Goal: Information Seeking & Learning: Learn about a topic

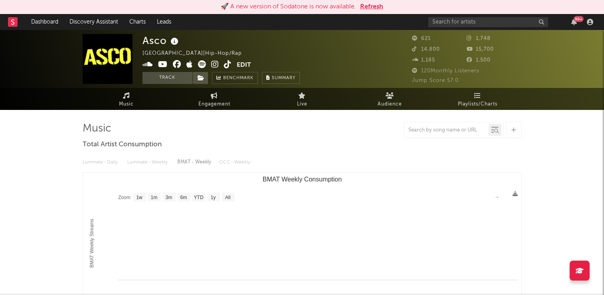
select select "1w"
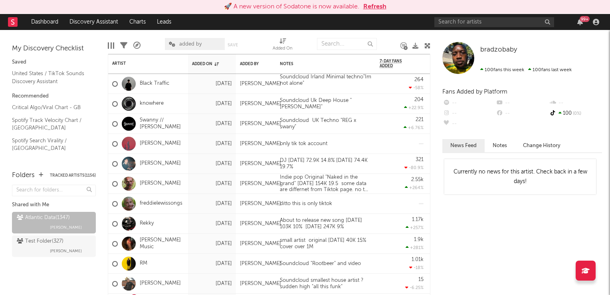
click at [377, 10] on button "Refresh" at bounding box center [375, 7] width 23 height 10
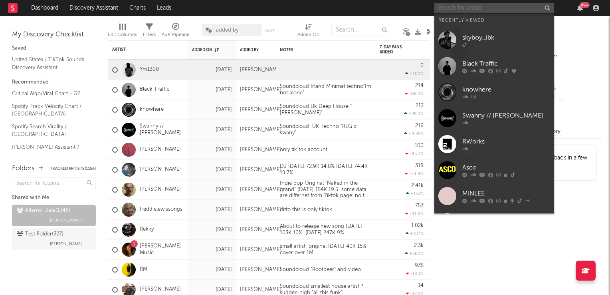
click at [519, 8] on input "text" at bounding box center [495, 8] width 120 height 10
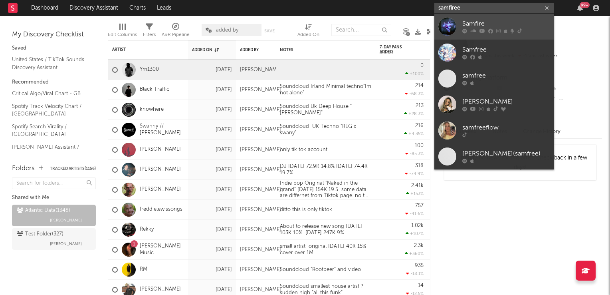
type input "samfiree"
click at [475, 23] on div "Samfire" at bounding box center [507, 24] width 88 height 10
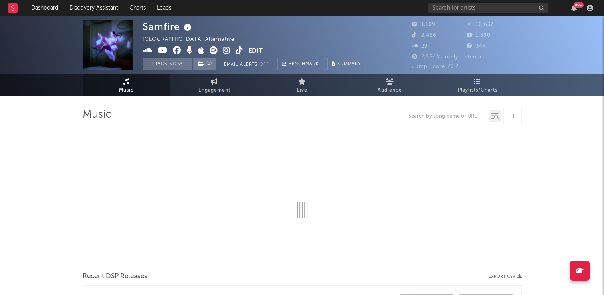
select select "1w"
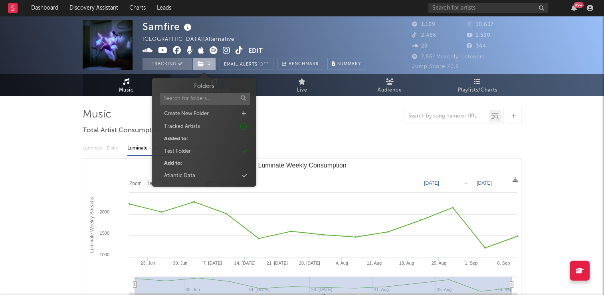
click at [201, 66] on icon at bounding box center [201, 64] width 7 height 6
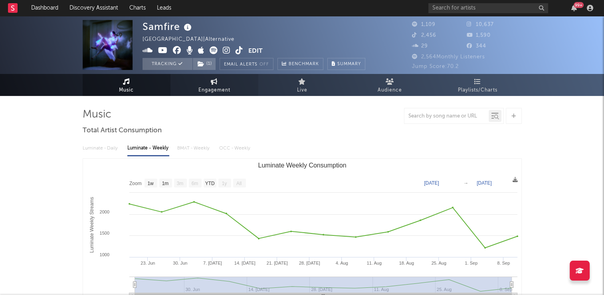
click at [213, 85] on link "Engagement" at bounding box center [215, 85] width 88 height 22
select select "1w"
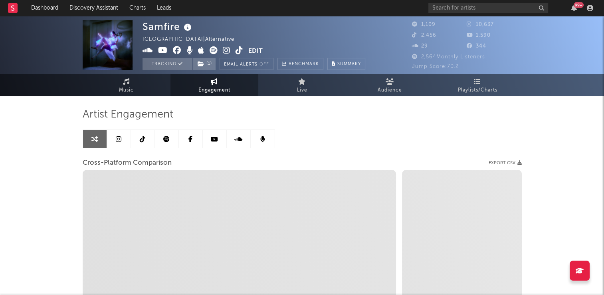
click at [142, 140] on icon at bounding box center [143, 139] width 6 height 6
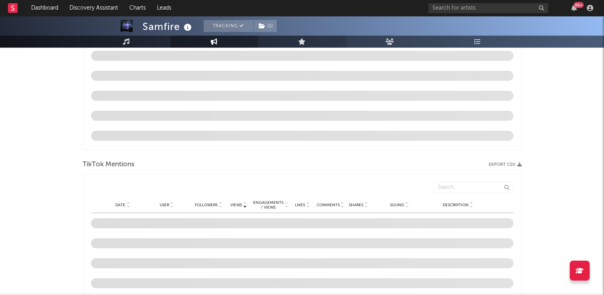
scroll to position [519, 0]
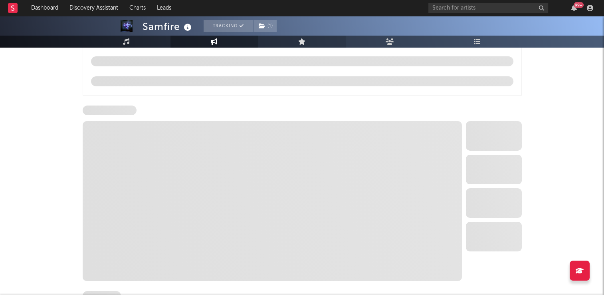
select select "6m"
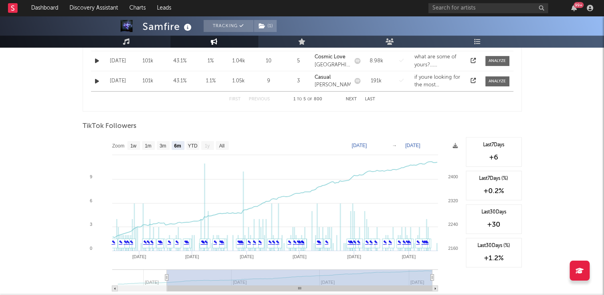
scroll to position [399, 0]
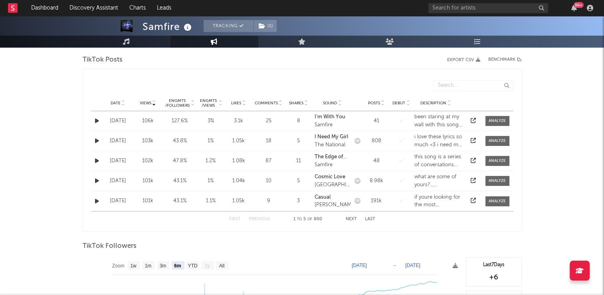
click at [123, 100] on icon at bounding box center [123, 101] width 4 height 3
click at [349, 217] on button "Next" at bounding box center [351, 219] width 11 height 4
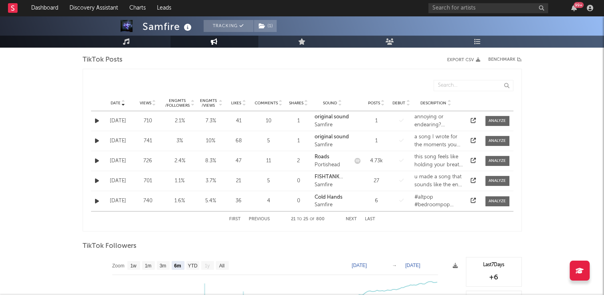
click at [349, 217] on button "Next" at bounding box center [351, 219] width 11 height 4
click at [467, 9] on input "text" at bounding box center [489, 8] width 120 height 10
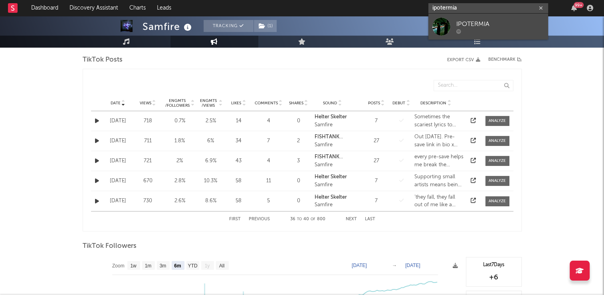
type input "ipotermia"
click at [475, 25] on div "IPOTERMIA" at bounding box center [501, 24] width 88 height 10
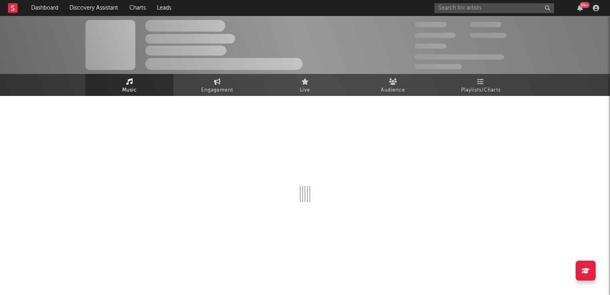
select select "1w"
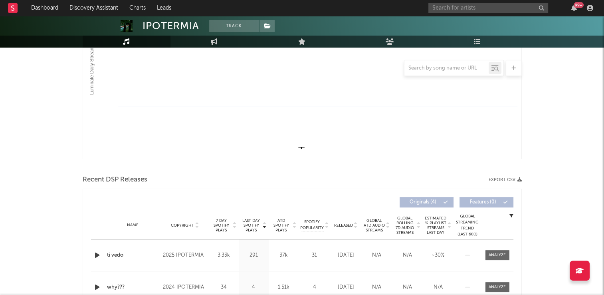
scroll to position [280, 0]
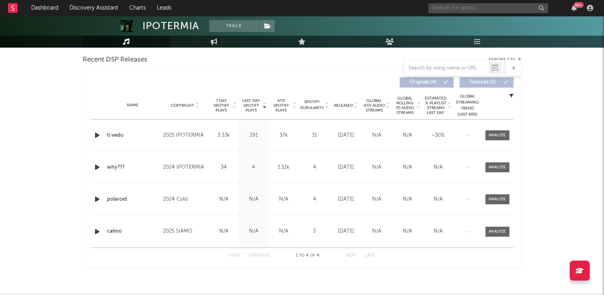
click at [470, 8] on input "text" at bounding box center [489, 8] width 120 height 10
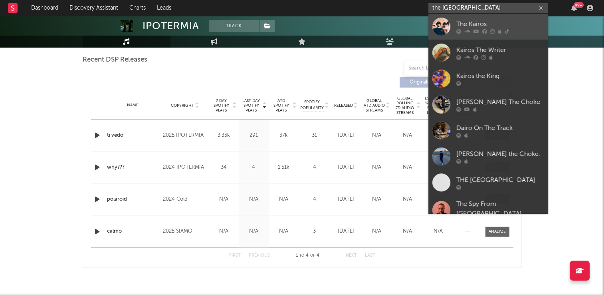
type input "the kairo"
click at [478, 23] on div "The Kairos" at bounding box center [501, 24] width 88 height 10
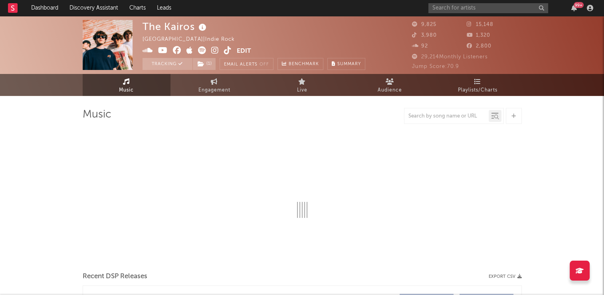
select select "1w"
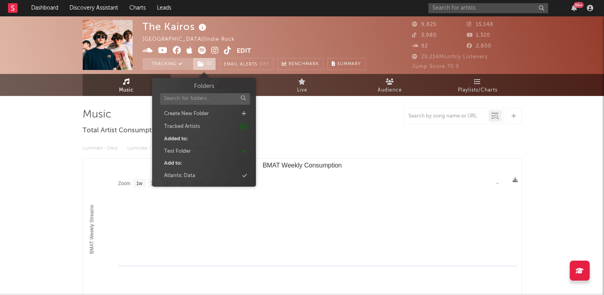
click at [204, 64] on span "( 1 )" at bounding box center [205, 64] width 24 height 12
click at [176, 175] on div "Atlantic Data" at bounding box center [179, 176] width 31 height 8
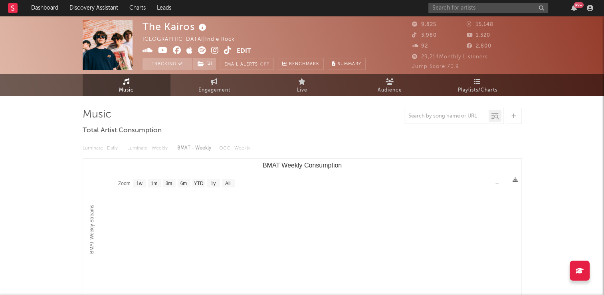
click at [275, 31] on div "The Kairos United Kingdom | Indie Rock Edit Tracking ( 2 ) Email Alerts Off Ben…" at bounding box center [254, 45] width 223 height 50
click at [217, 89] on span "Engagement" at bounding box center [215, 90] width 32 height 10
select select "1w"
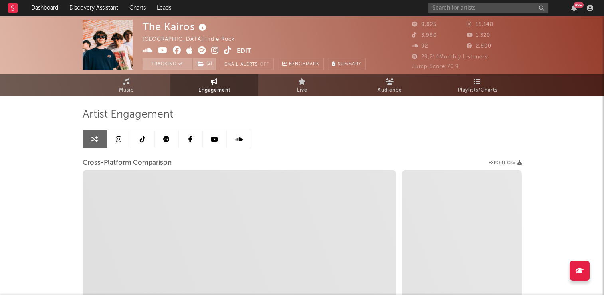
click at [118, 140] on icon at bounding box center [119, 139] width 6 height 6
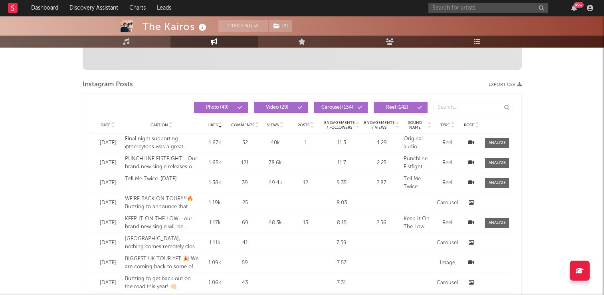
scroll to position [360, 0]
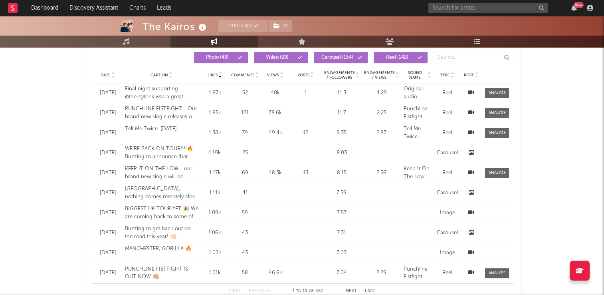
select select "6m"
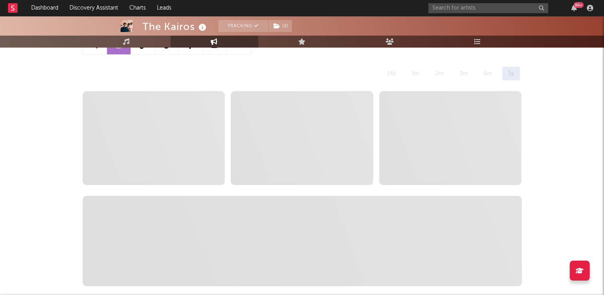
scroll to position [40, 0]
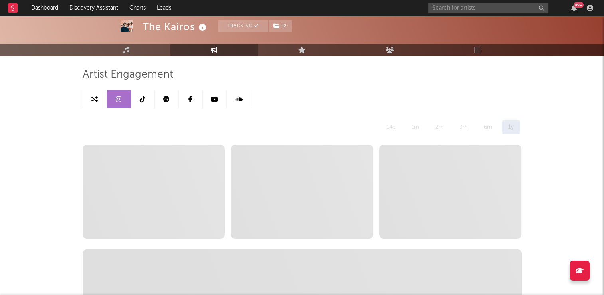
click at [141, 97] on icon at bounding box center [143, 99] width 6 height 6
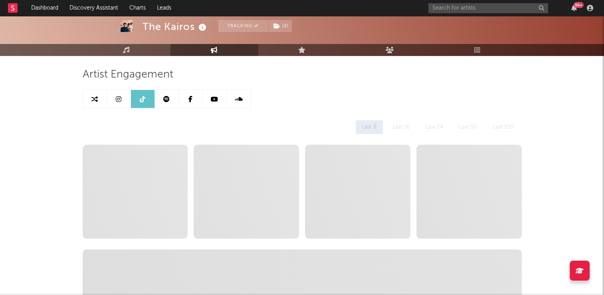
select select "6m"
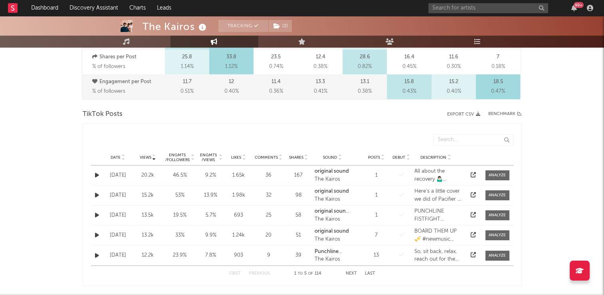
scroll to position [360, 0]
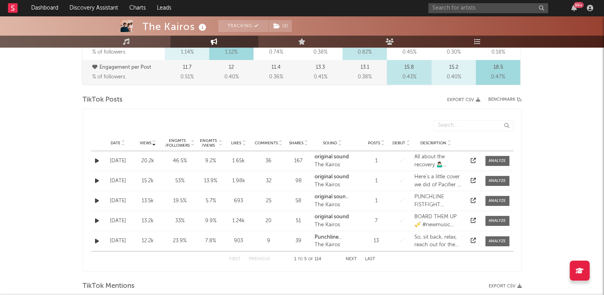
click at [121, 140] on icon at bounding box center [123, 141] width 4 height 3
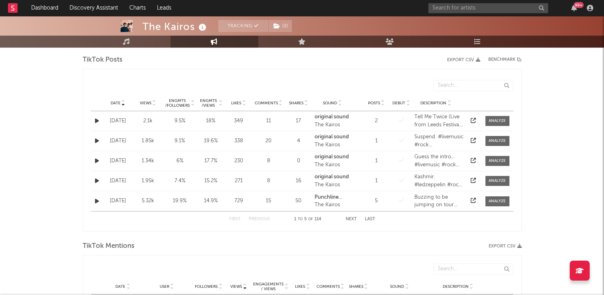
click at [350, 219] on button "Next" at bounding box center [351, 219] width 11 height 4
click at [352, 219] on button "Next" at bounding box center [351, 219] width 11 height 4
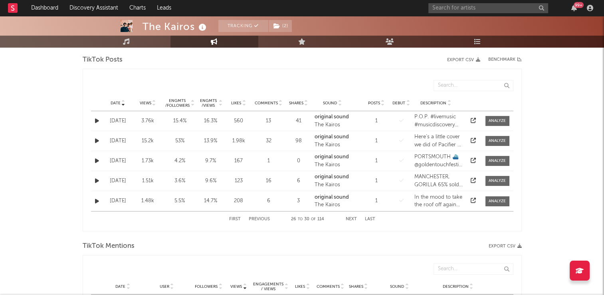
click at [352, 219] on button "Next" at bounding box center [351, 219] width 11 height 4
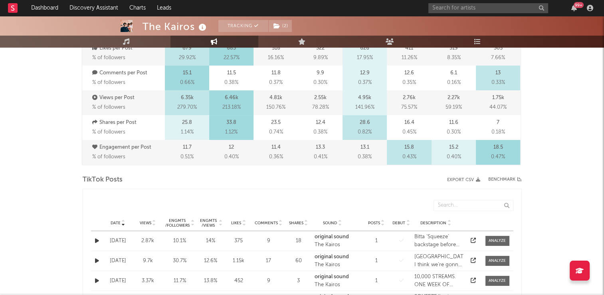
scroll to position [120, 0]
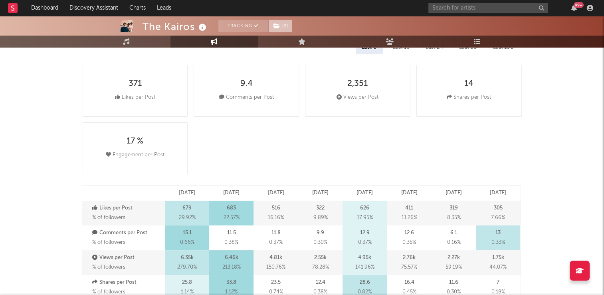
click at [282, 26] on span "( 2 )" at bounding box center [280, 26] width 24 height 12
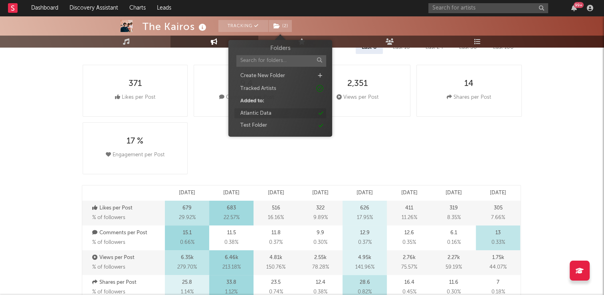
click at [256, 111] on div "Atlantic Data" at bounding box center [255, 113] width 31 height 8
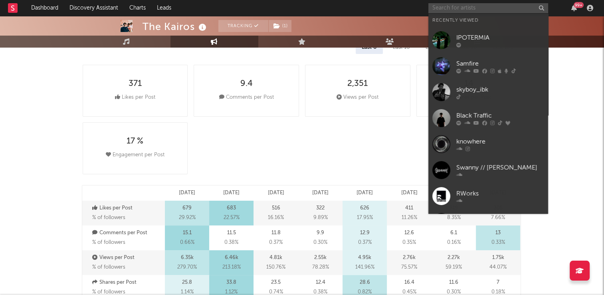
click at [462, 3] on input "text" at bounding box center [489, 8] width 120 height 10
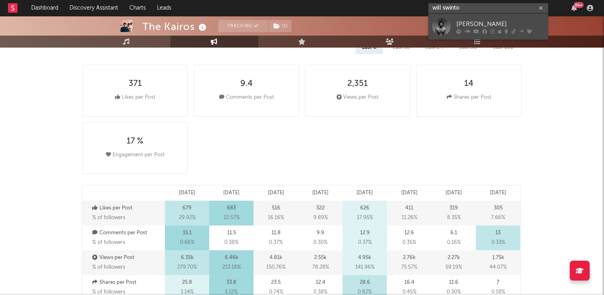
type input "will swinto"
click at [475, 21] on div "[PERSON_NAME]" at bounding box center [501, 24] width 88 height 10
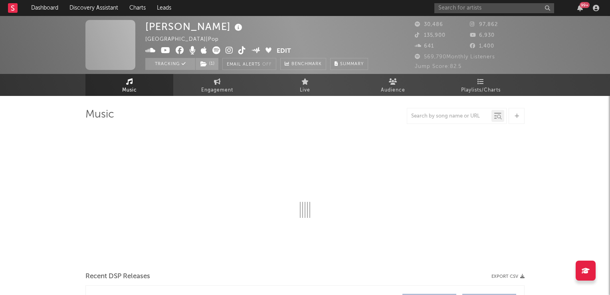
select select "6m"
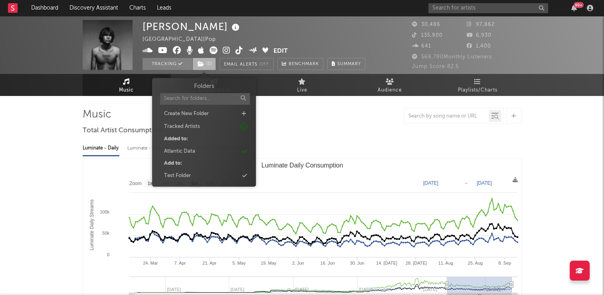
click at [203, 67] on span "( 1 )" at bounding box center [205, 64] width 24 height 12
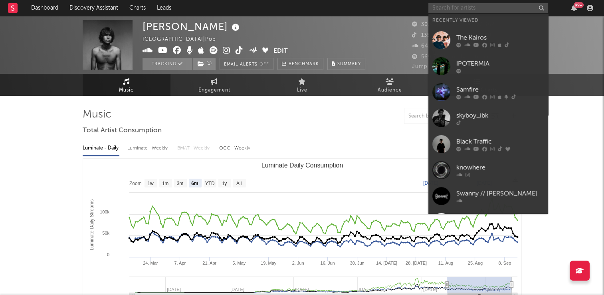
click at [448, 6] on input "text" at bounding box center [489, 8] width 120 height 10
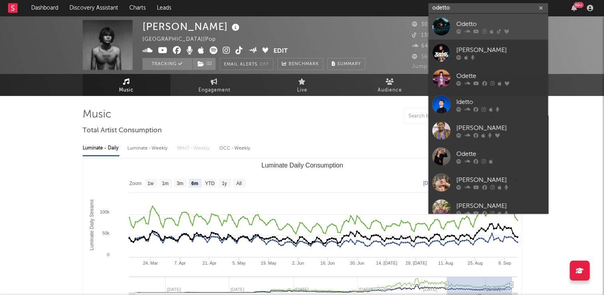
type input "odetto"
click at [463, 25] on div "Odetto" at bounding box center [501, 24] width 88 height 10
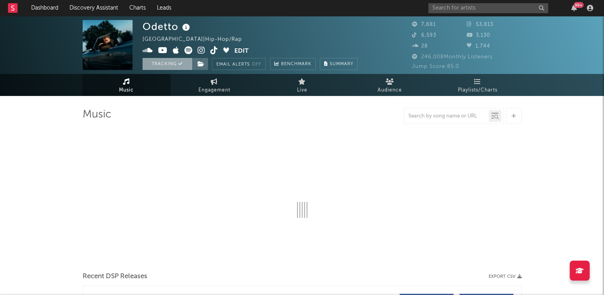
select select "6m"
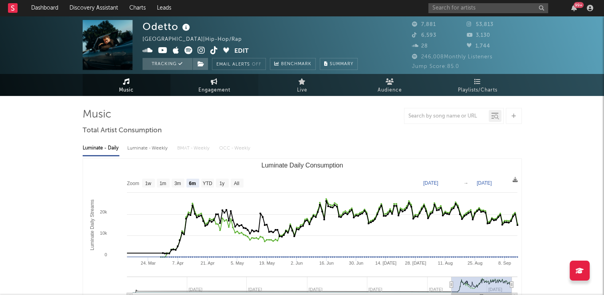
click at [211, 87] on span "Engagement" at bounding box center [215, 90] width 32 height 10
select select "1w"
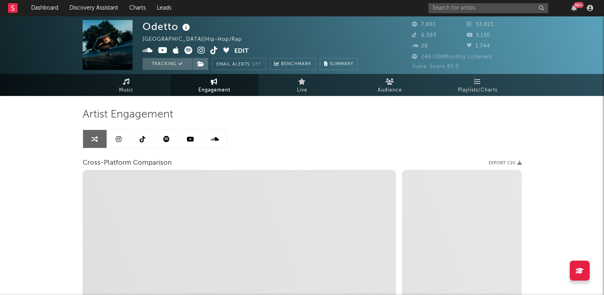
click at [136, 138] on link at bounding box center [143, 139] width 24 height 18
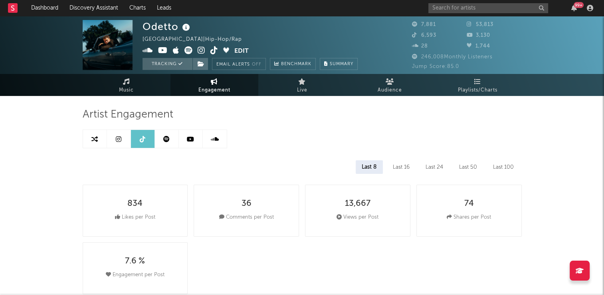
select select "6m"
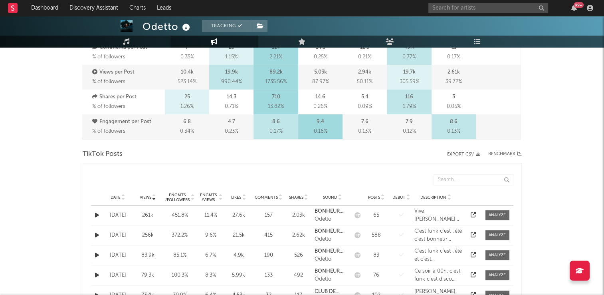
scroll to position [320, 0]
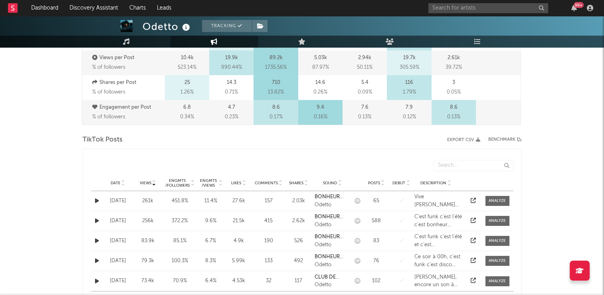
click at [123, 180] on icon at bounding box center [123, 181] width 4 height 3
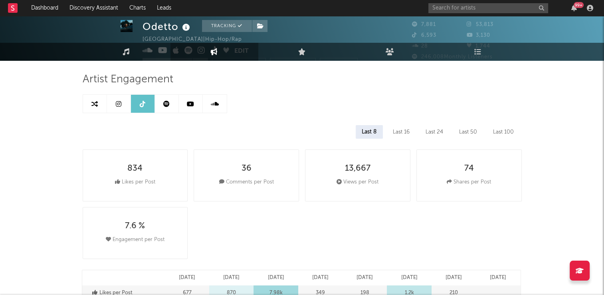
scroll to position [0, 0]
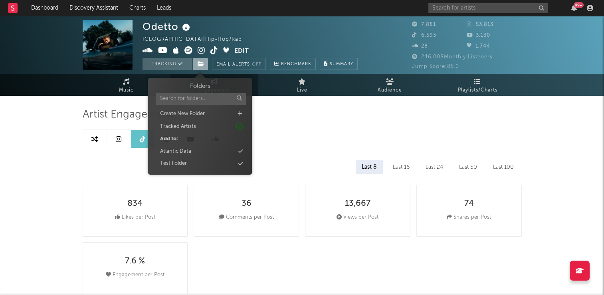
click at [202, 65] on icon at bounding box center [201, 64] width 7 height 6
click at [179, 151] on div "Atlantic Data" at bounding box center [175, 151] width 31 height 8
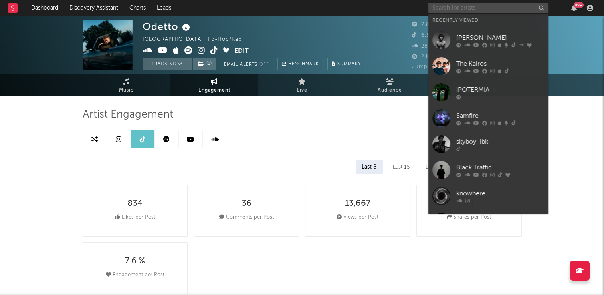
click at [454, 6] on input "text" at bounding box center [489, 8] width 120 height 10
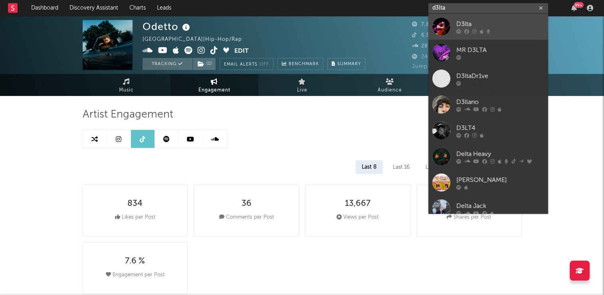
type input "d3lta"
click at [468, 24] on div "D3lta" at bounding box center [501, 24] width 88 height 10
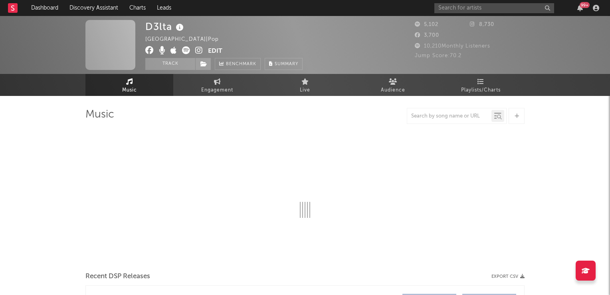
select select "6m"
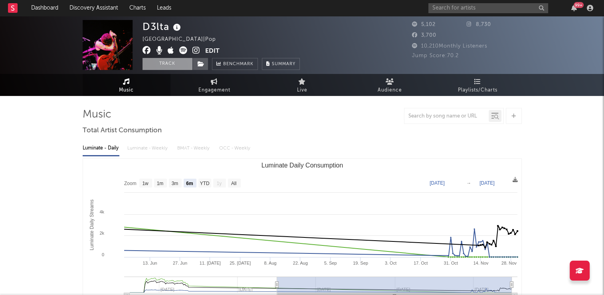
click at [162, 63] on button "Track" at bounding box center [168, 64] width 50 height 12
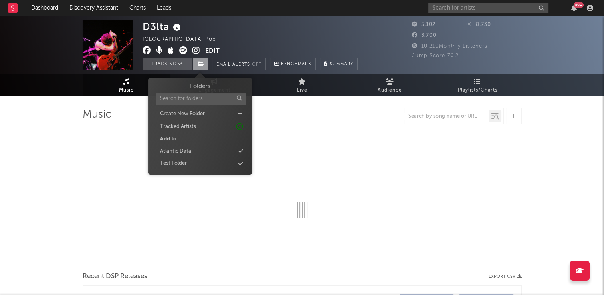
click at [200, 62] on icon at bounding box center [201, 64] width 7 height 6
click at [196, 153] on div "Atlantic Data" at bounding box center [200, 151] width 92 height 10
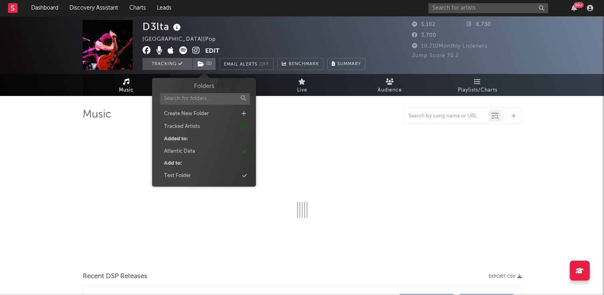
select select "6m"
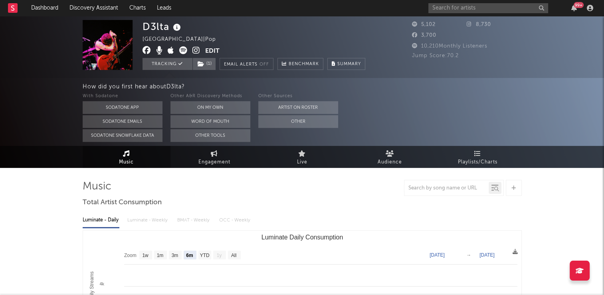
click at [178, 27] on icon at bounding box center [177, 27] width 12 height 11
click at [229, 27] on div "D3lta Greece | Pop Edit Tracking ( 1 ) Email Alerts Off Benchmark Summary" at bounding box center [254, 45] width 223 height 50
click at [296, 125] on button "Other" at bounding box center [298, 121] width 80 height 13
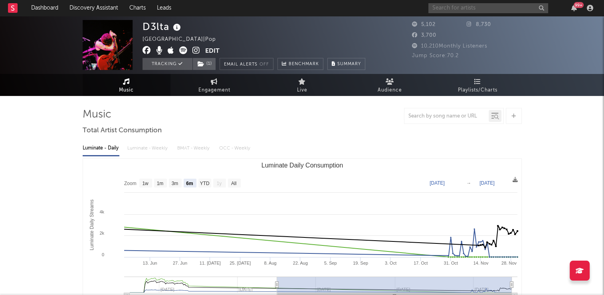
click at [470, 8] on input "text" at bounding box center [489, 8] width 120 height 10
type input "d3lta"
click at [197, 50] on icon at bounding box center [197, 50] width 8 height 8
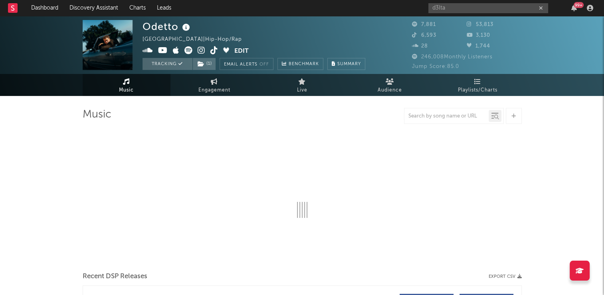
select select "6m"
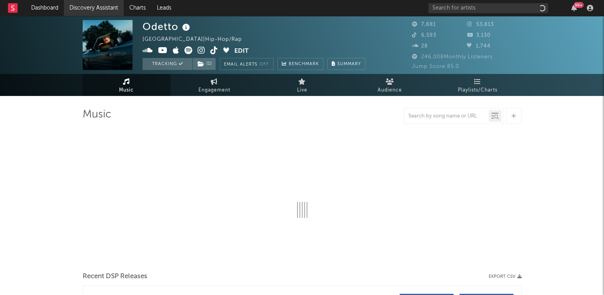
select select "6m"
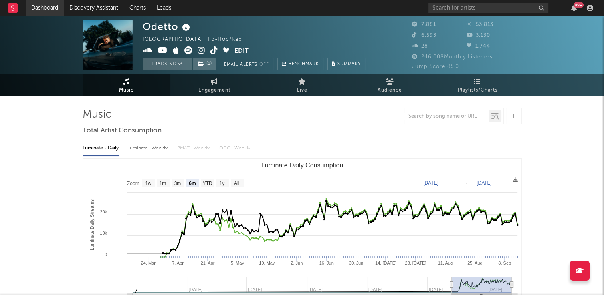
click at [48, 10] on link "Dashboard" at bounding box center [45, 8] width 38 height 16
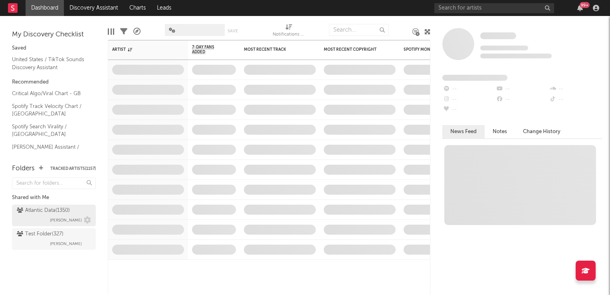
click at [62, 214] on div "Atlantic Data ( 1350 )" at bounding box center [43, 211] width 53 height 10
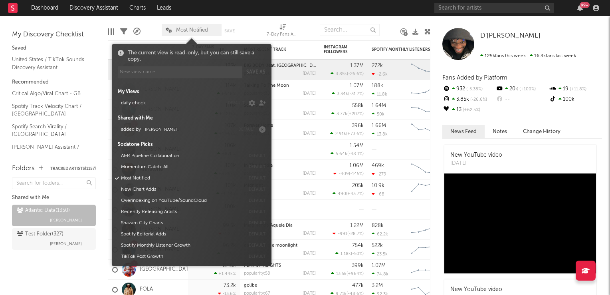
click at [202, 28] on span "Most Notified" at bounding box center [192, 30] width 32 height 5
click at [178, 130] on button "added by Michele Valentini" at bounding box center [176, 129] width 116 height 11
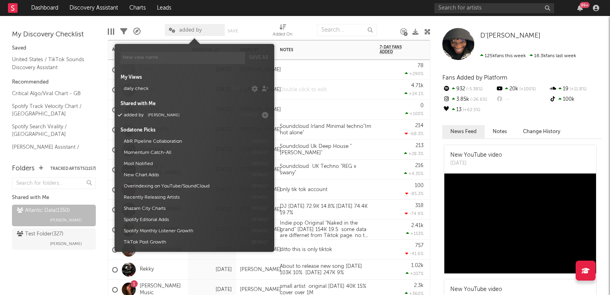
click at [321, 87] on div at bounding box center [326, 90] width 100 height 20
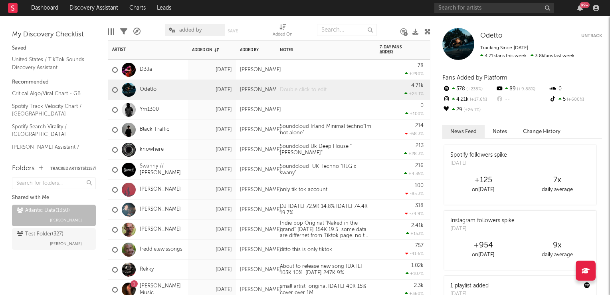
click at [322, 91] on div at bounding box center [326, 90] width 100 height 20
click at [343, 70] on div at bounding box center [326, 70] width 100 height 20
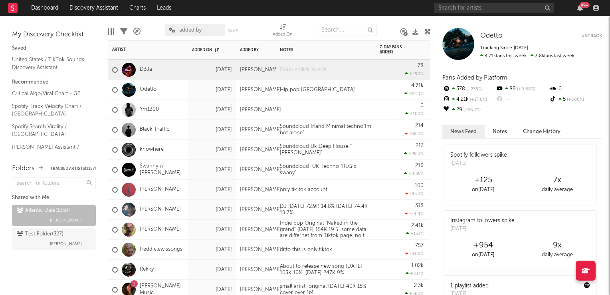
click at [342, 70] on div at bounding box center [326, 70] width 100 height 20
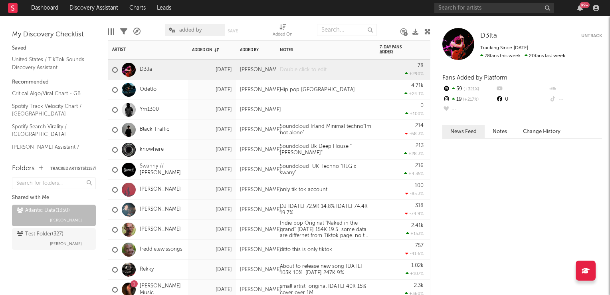
click at [342, 70] on div at bounding box center [326, 70] width 100 height 20
click at [427, 31] on icon at bounding box center [428, 32] width 6 height 6
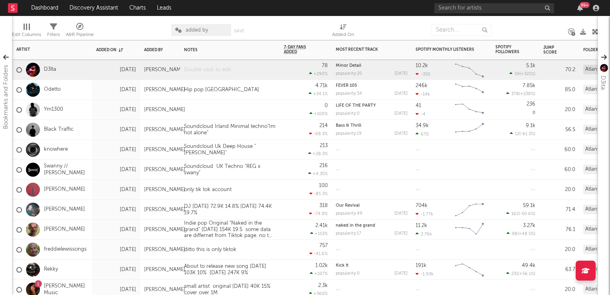
click at [208, 70] on div at bounding box center [230, 70] width 100 height 20
click at [194, 66] on div "said Greece but could be UK" at bounding box center [230, 70] width 100 height 20
click at [266, 107] on div at bounding box center [230, 110] width 100 height 20
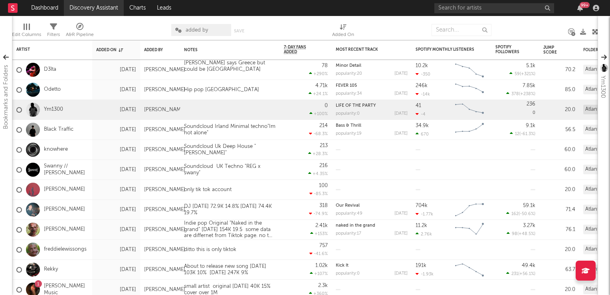
click at [111, 8] on link "Discovery Assistant" at bounding box center [94, 8] width 60 height 16
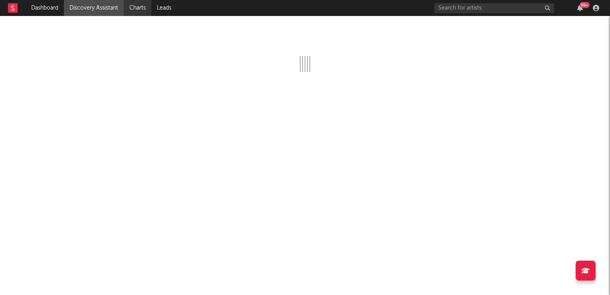
click at [140, 9] on link "Charts" at bounding box center [138, 8] width 28 height 16
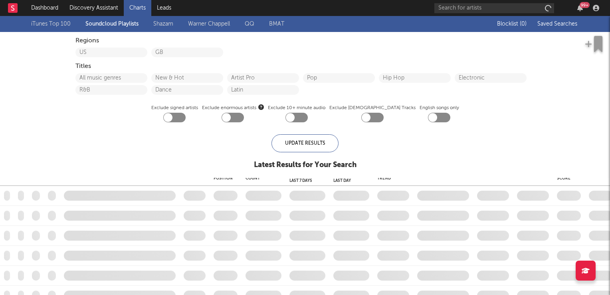
checkbox input "true"
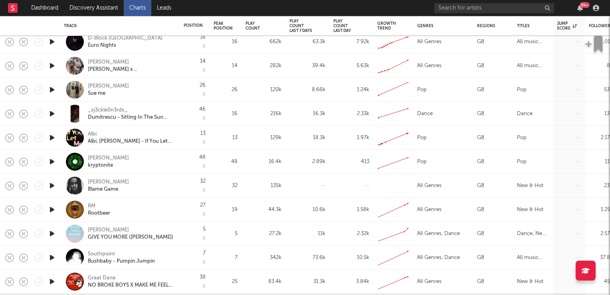
click at [104, 157] on div "[PERSON_NAME]" at bounding box center [108, 158] width 41 height 7
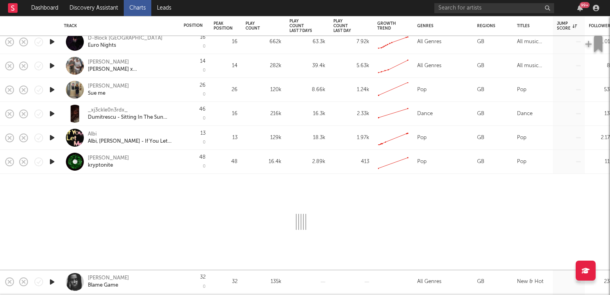
select select "1w"
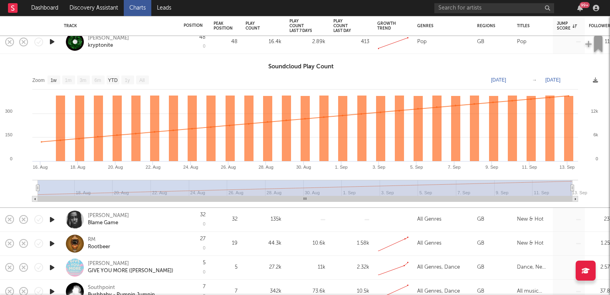
click at [97, 216] on div "[PERSON_NAME]" at bounding box center [108, 215] width 41 height 7
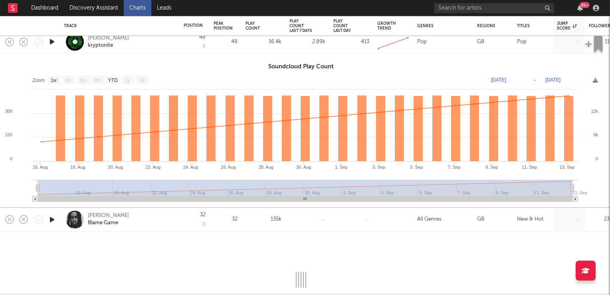
select select "1w"
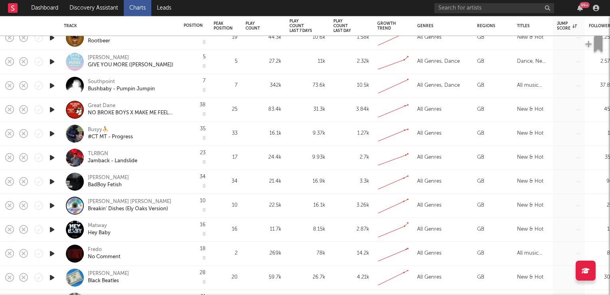
click at [100, 153] on div "TLRBGN" at bounding box center [98, 153] width 20 height 7
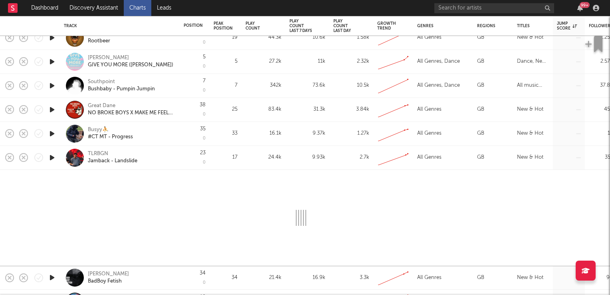
select select "1w"
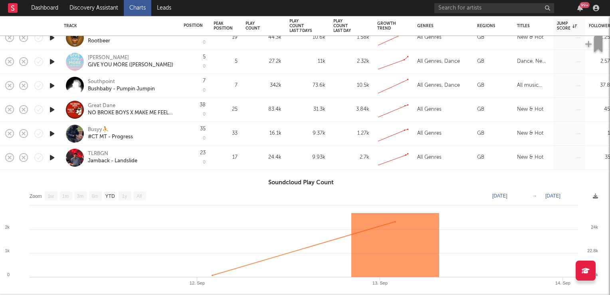
click at [52, 156] on icon "button" at bounding box center [52, 158] width 8 height 10
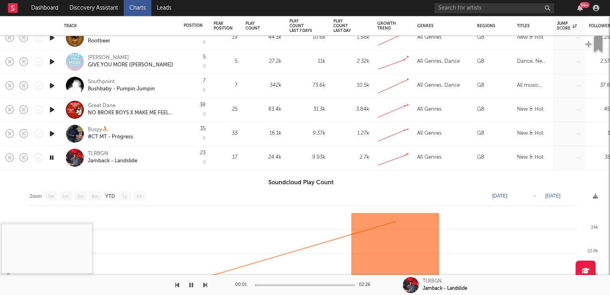
click at [52, 156] on icon "button" at bounding box center [52, 158] width 8 height 10
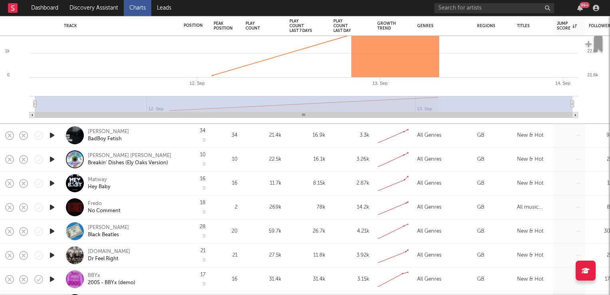
click at [97, 179] on div "Matway" at bounding box center [97, 179] width 19 height 7
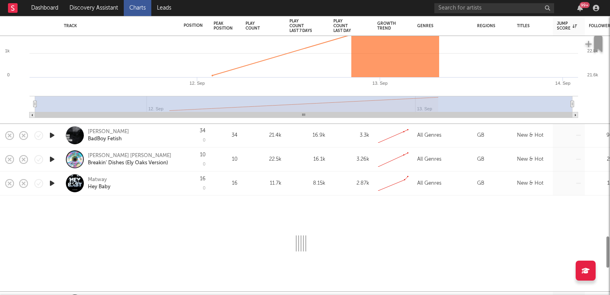
select select "1w"
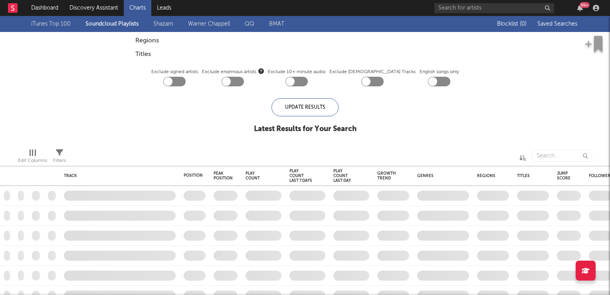
checkbox input "true"
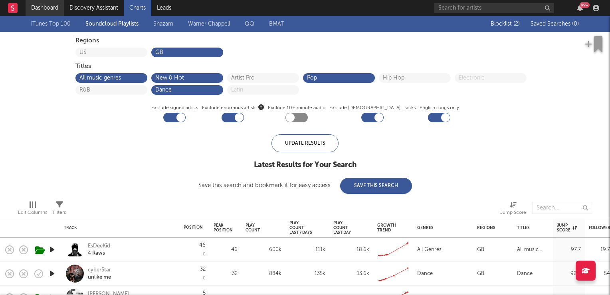
click at [43, 6] on link "Dashboard" at bounding box center [45, 8] width 38 height 16
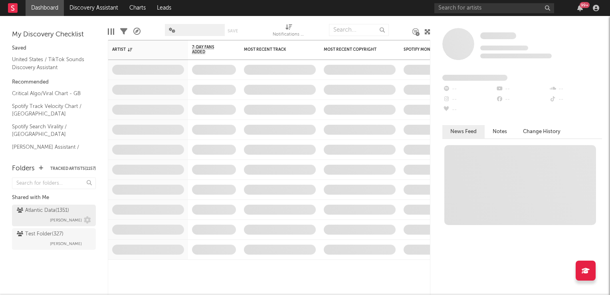
click at [44, 217] on div "Atlantic Data ( 1351 ) Michele Valentini" at bounding box center [54, 215] width 74 height 19
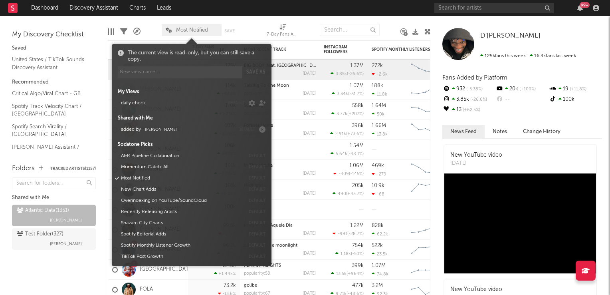
click at [199, 30] on span "Most Notified" at bounding box center [192, 30] width 32 height 5
click at [161, 130] on span "Michele Valentini" at bounding box center [161, 129] width 32 height 4
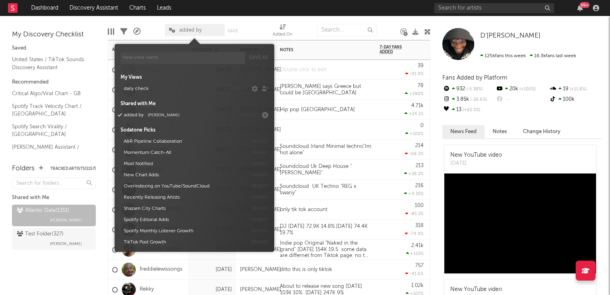
click at [349, 70] on div at bounding box center [326, 70] width 100 height 20
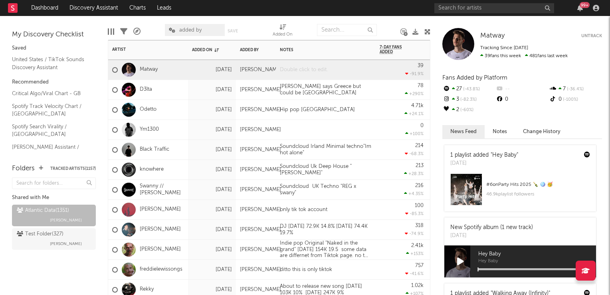
click at [349, 70] on div at bounding box center [326, 70] width 100 height 20
click at [285, 66] on div "Spundcloud Slovenia "Hey Baby"" at bounding box center [326, 70] width 100 height 20
click at [330, 66] on div "Soundcloud Slovenia "Hey Baby"" at bounding box center [326, 70] width 100 height 20
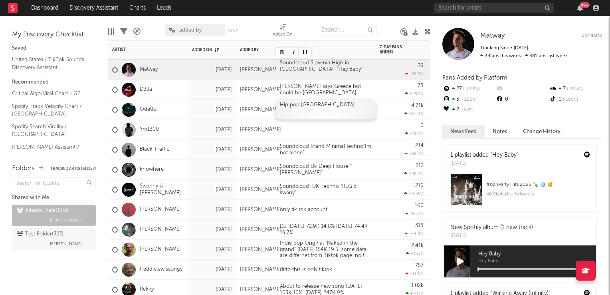
click at [369, 114] on div "Hip pop France" at bounding box center [326, 110] width 100 height 20
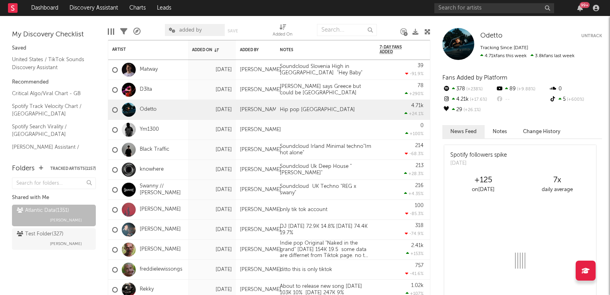
click at [429, 31] on icon at bounding box center [428, 32] width 6 height 6
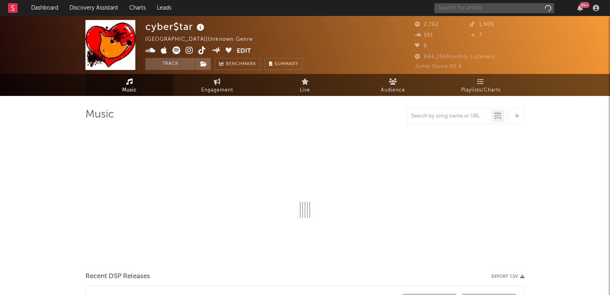
click at [473, 9] on input "text" at bounding box center [495, 8] width 120 height 10
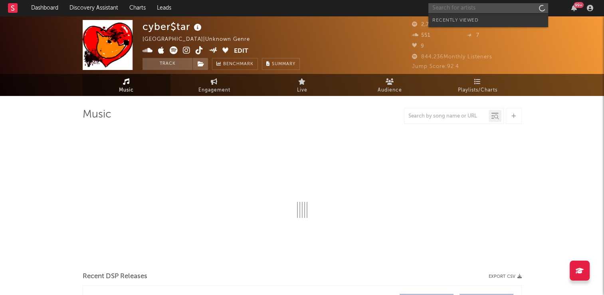
select select "1w"
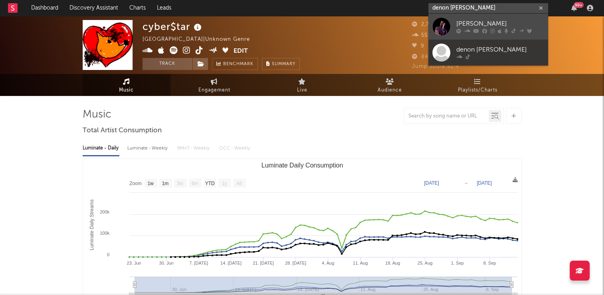
type input "denon [PERSON_NAME]"
click at [481, 23] on div "[PERSON_NAME]" at bounding box center [501, 24] width 88 height 10
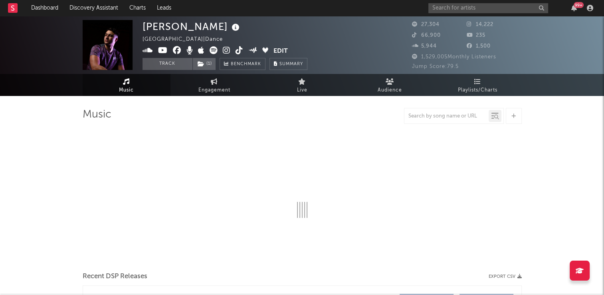
select select "6m"
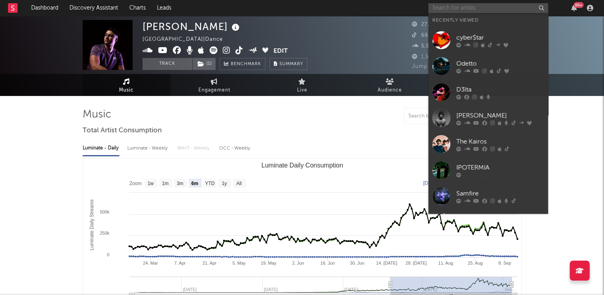
click at [473, 6] on input "text" at bounding box center [489, 8] width 120 height 10
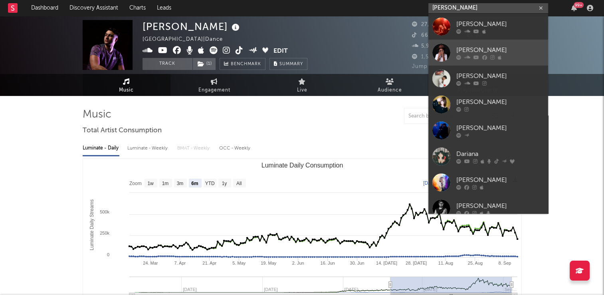
type input "[PERSON_NAME]"
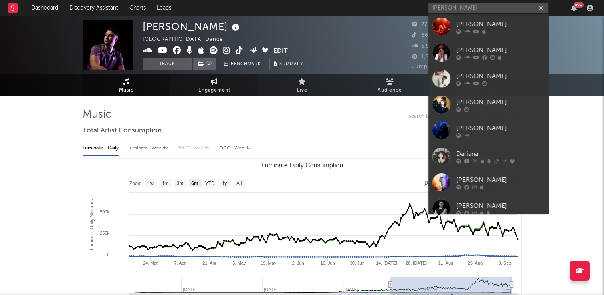
drag, startPoint x: 465, startPoint y: 48, endPoint x: 243, endPoint y: 85, distance: 224.4
click at [465, 48] on div "[PERSON_NAME]" at bounding box center [501, 50] width 88 height 10
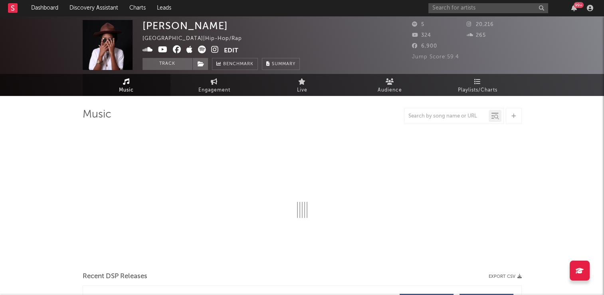
select select "1w"
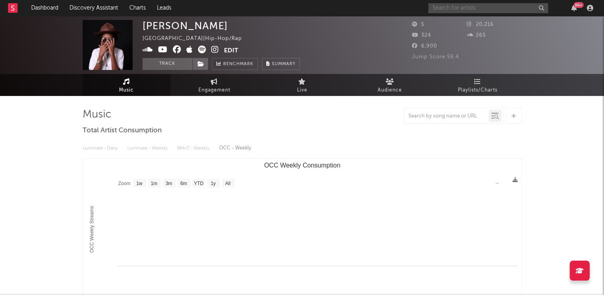
click at [455, 6] on input "text" at bounding box center [489, 8] width 120 height 10
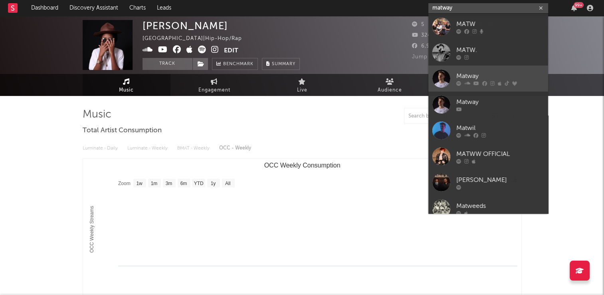
type input "matway"
click at [473, 76] on div "Matway" at bounding box center [501, 76] width 88 height 10
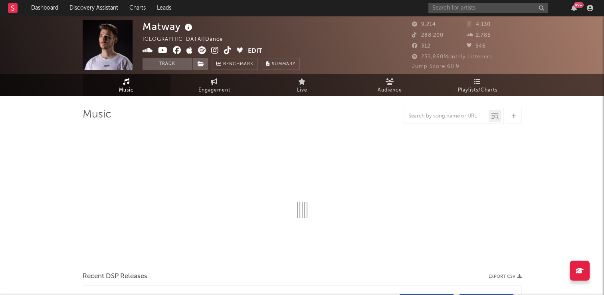
select select "6m"
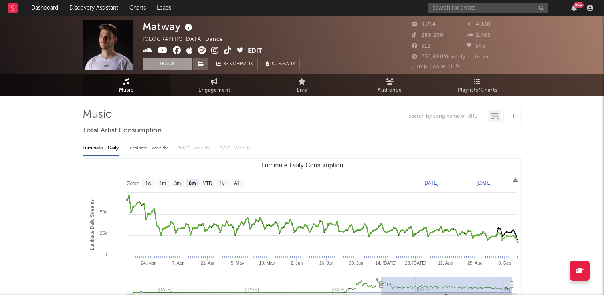
click at [161, 64] on button "Track" at bounding box center [168, 64] width 50 height 12
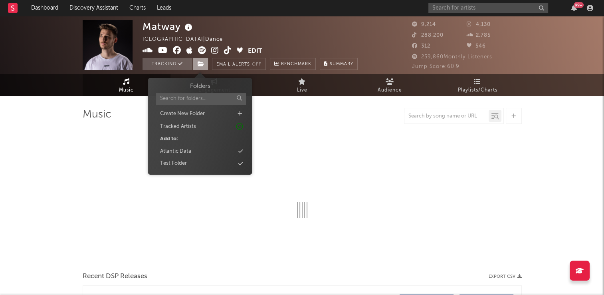
click at [202, 64] on icon at bounding box center [201, 64] width 7 height 6
select select "6m"
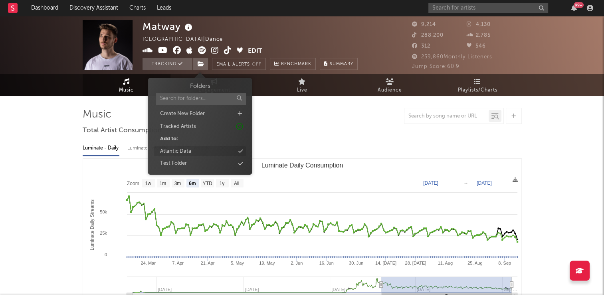
click at [182, 148] on div "Atlantic Data" at bounding box center [175, 151] width 31 height 8
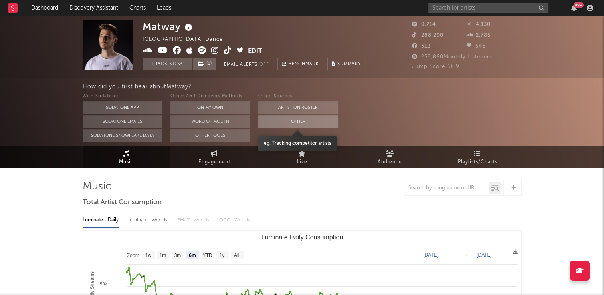
click at [317, 117] on button "Other" at bounding box center [298, 121] width 80 height 13
